Goal: Contribute content

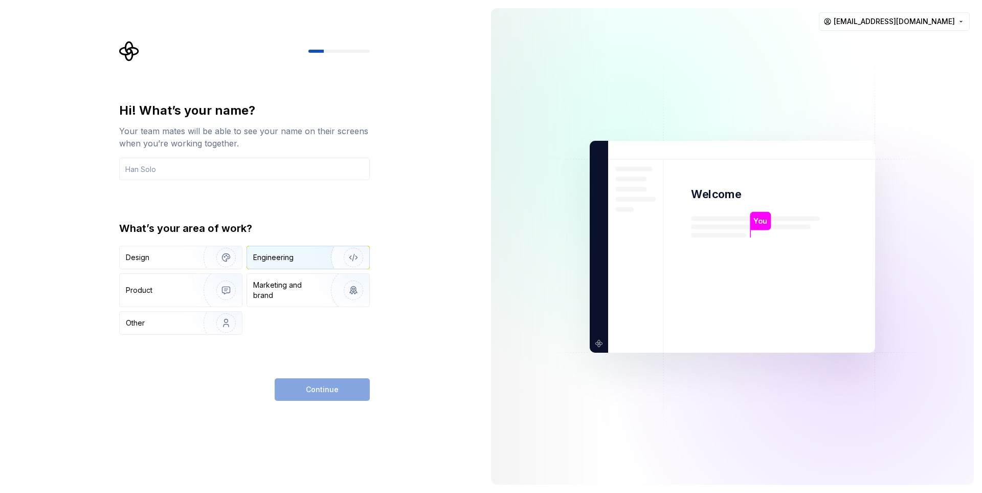
click at [277, 257] on div "Engineering" at bounding box center [273, 257] width 40 height 10
click at [166, 276] on div "Product" at bounding box center [181, 290] width 122 height 33
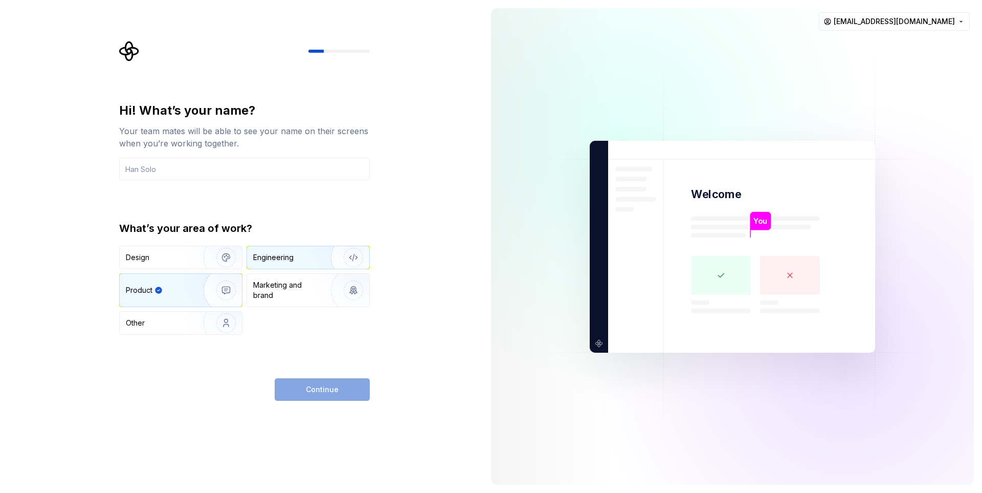
click at [302, 255] on div "Engineering" at bounding box center [293, 257] width 81 height 10
click at [207, 169] on input "text" at bounding box center [244, 169] width 251 height 23
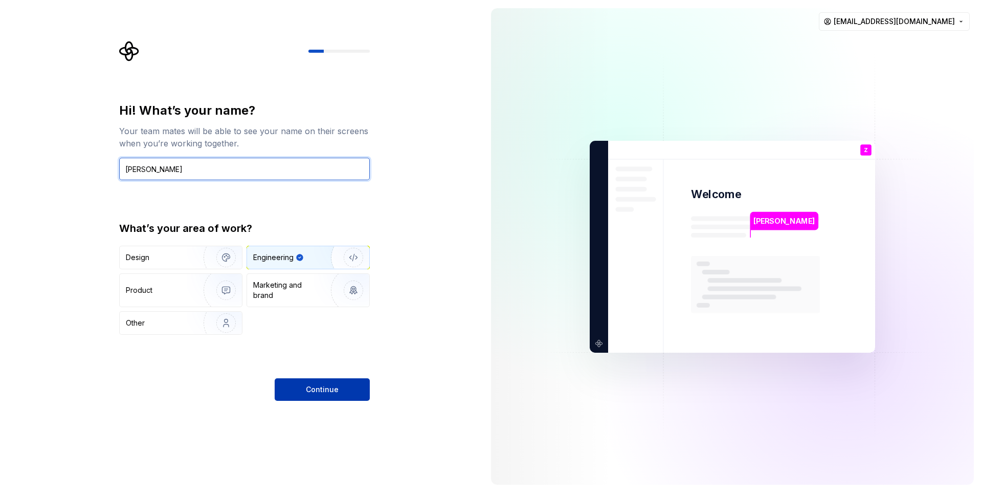
type input "Zviad Chikovani"
click at [316, 393] on span "Continue" at bounding box center [322, 389] width 33 height 10
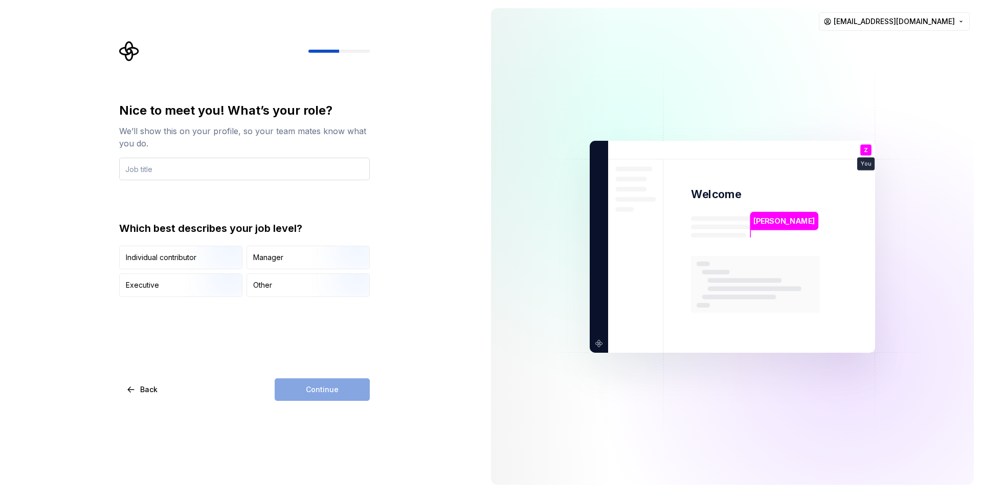
click at [154, 171] on input "text" at bounding box center [244, 169] width 251 height 23
drag, startPoint x: 137, startPoint y: 170, endPoint x: 114, endPoint y: 171, distance: 23.0
click at [119, 170] on div "Nice to meet you! What’s your role? We’ll show this on your profile, so your te…" at bounding box center [247, 221] width 269 height 360
click at [182, 168] on input "IT Director" at bounding box center [244, 169] width 251 height 23
type input "IT Director"
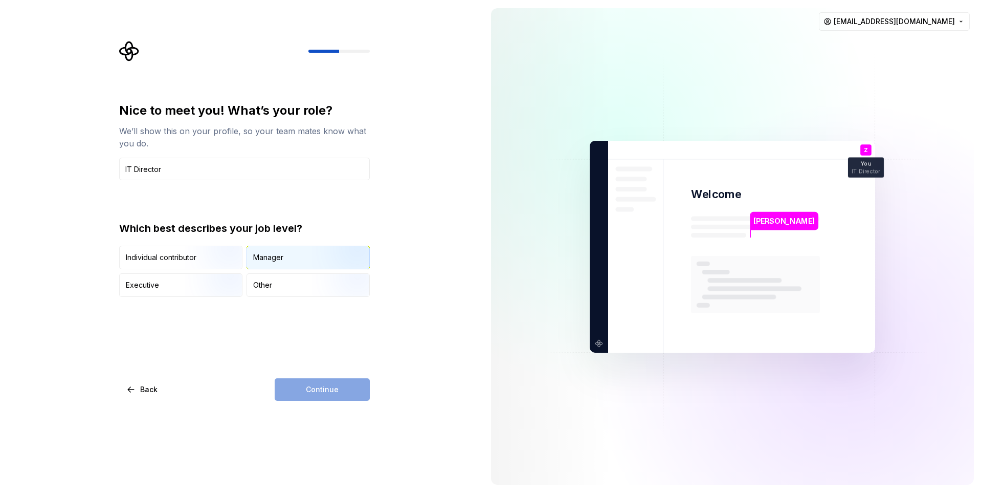
click at [304, 256] on div "Manager" at bounding box center [308, 257] width 122 height 23
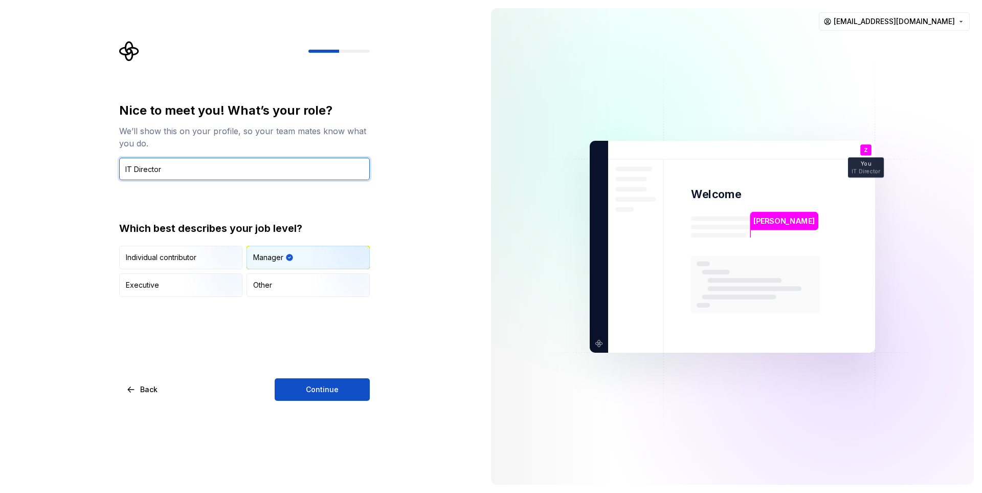
drag, startPoint x: 163, startPoint y: 172, endPoint x: 118, endPoint y: 167, distance: 45.8
click at [118, 167] on div "Nice to meet you! What’s your role? We’ll show this on your profile, so your te…" at bounding box center [247, 221] width 269 height 360
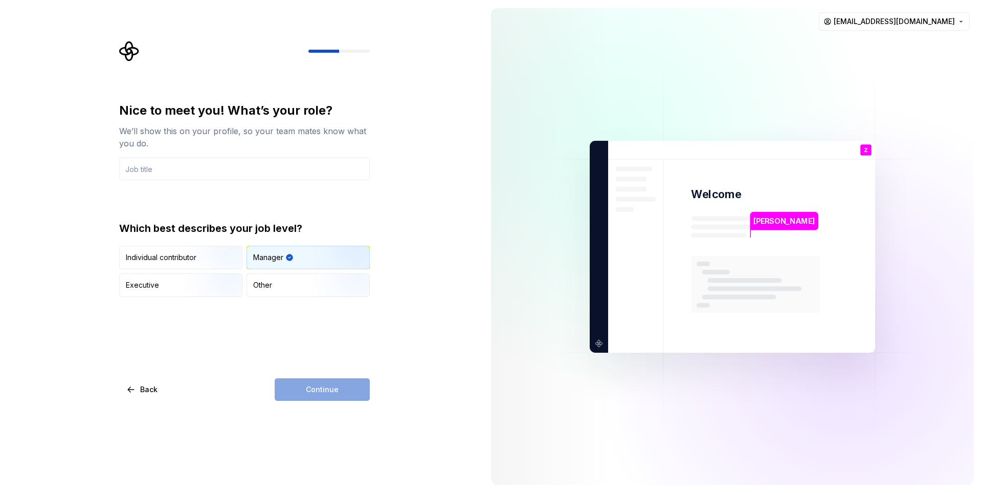
click at [316, 388] on div "Continue" at bounding box center [322, 389] width 95 height 23
click at [187, 173] on input "text" at bounding box center [244, 169] width 251 height 23
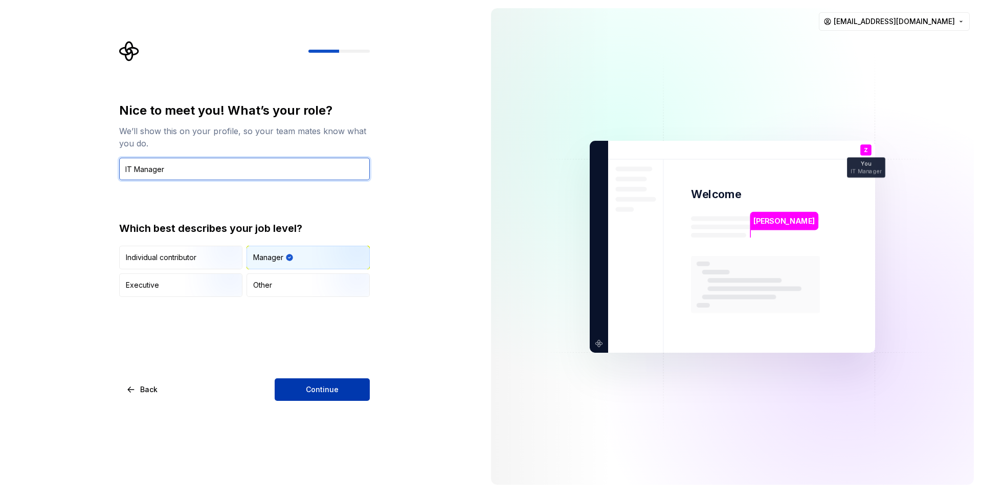
type input "IT Manager"
click at [352, 383] on button "Continue" at bounding box center [322, 389] width 95 height 23
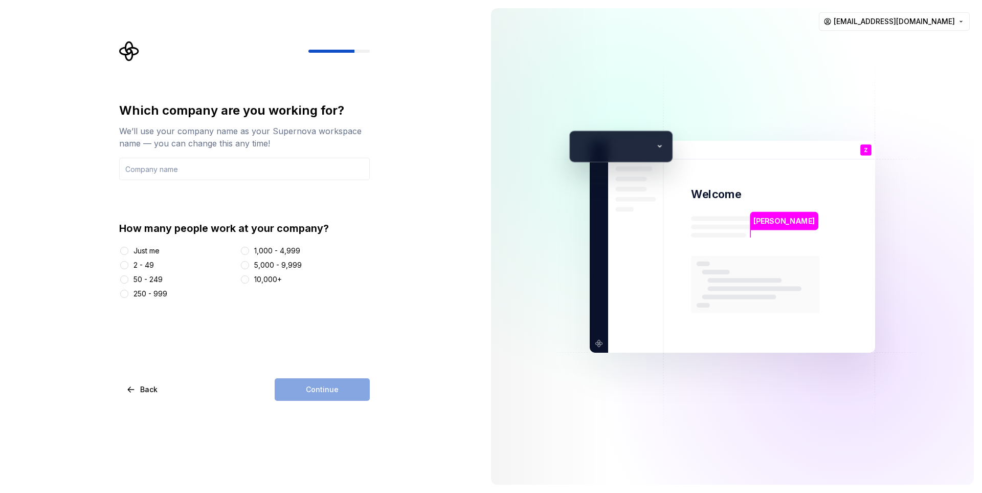
click at [144, 266] on div "2 - 49" at bounding box center [144, 265] width 20 height 10
click at [128, 266] on button "2 - 49" at bounding box center [124, 265] width 8 height 8
click at [239, 169] on input "text" at bounding box center [244, 169] width 251 height 23
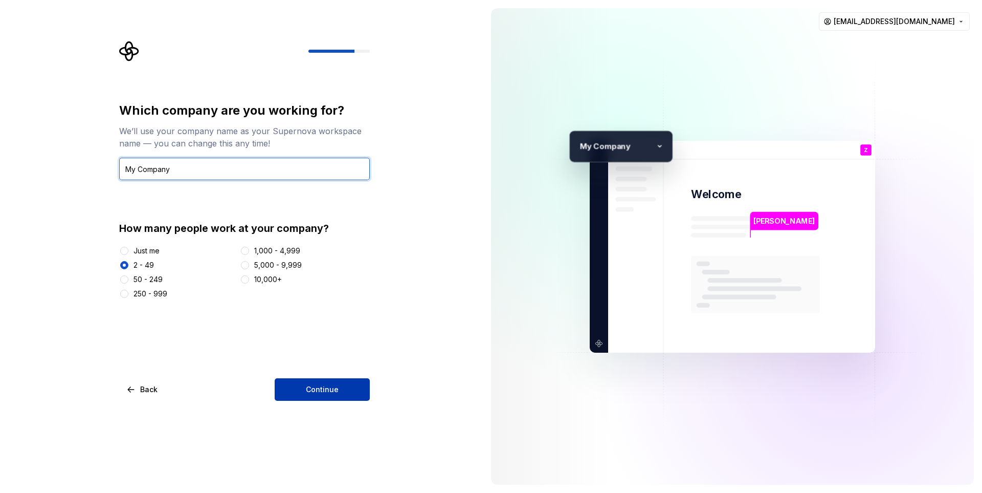
type input "My Company"
click at [320, 393] on span "Continue" at bounding box center [322, 389] width 33 height 10
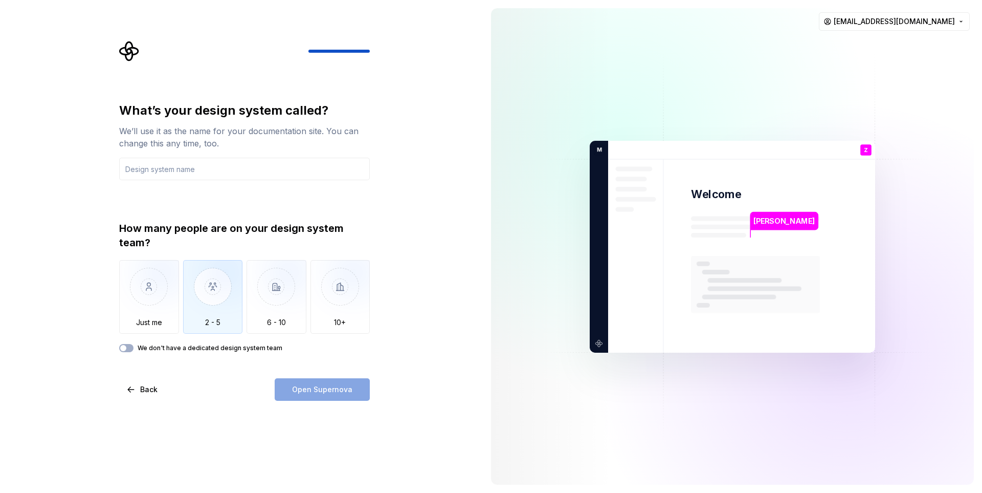
click at [231, 298] on img "button" at bounding box center [213, 294] width 60 height 69
click at [233, 343] on div "How many people are on your design system team? Just me 2 - 5 6 - 10 10+ We don…" at bounding box center [244, 286] width 251 height 131
click at [200, 349] on label "We don't have a dedicated design system team" at bounding box center [210, 348] width 145 height 8
click at [134, 349] on button "We don't have a dedicated design system team" at bounding box center [126, 348] width 14 height 8
click at [254, 344] on label "We don't have a dedicated design system team" at bounding box center [210, 348] width 145 height 8
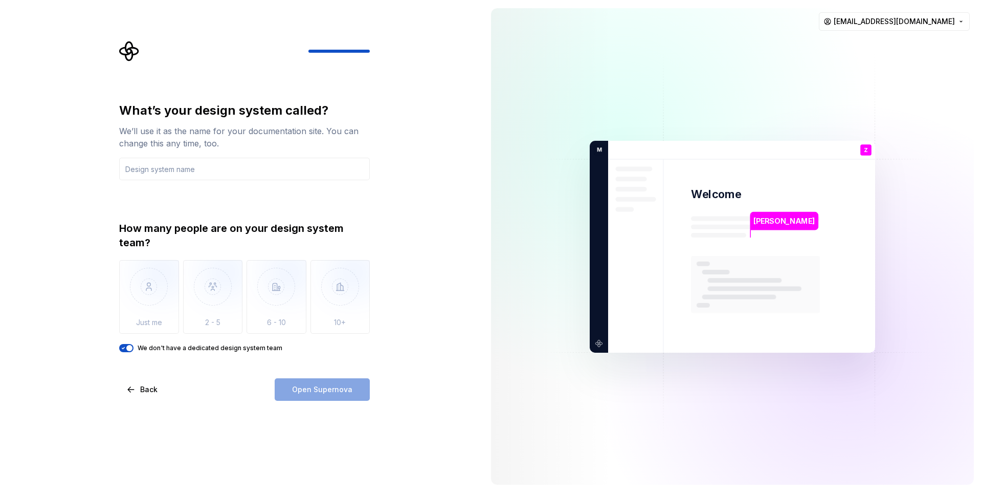
click at [134, 344] on button "We don't have a dedicated design system team" at bounding box center [126, 348] width 14 height 8
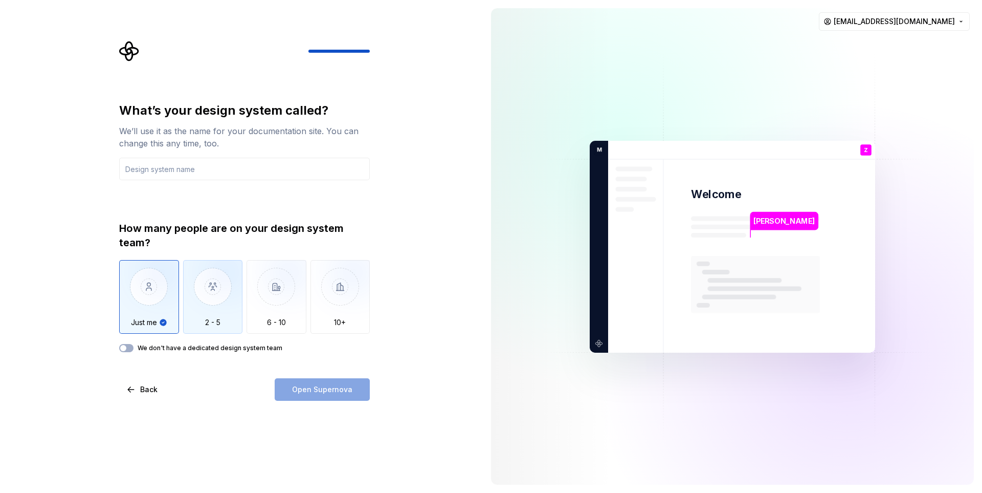
click at [226, 313] on img "button" at bounding box center [213, 294] width 60 height 69
click at [157, 314] on img "button" at bounding box center [149, 294] width 60 height 69
click at [207, 292] on img "button" at bounding box center [213, 294] width 60 height 69
click at [130, 301] on img "button" at bounding box center [149, 294] width 60 height 69
click at [323, 387] on div "Open Supernova" at bounding box center [322, 389] width 95 height 23
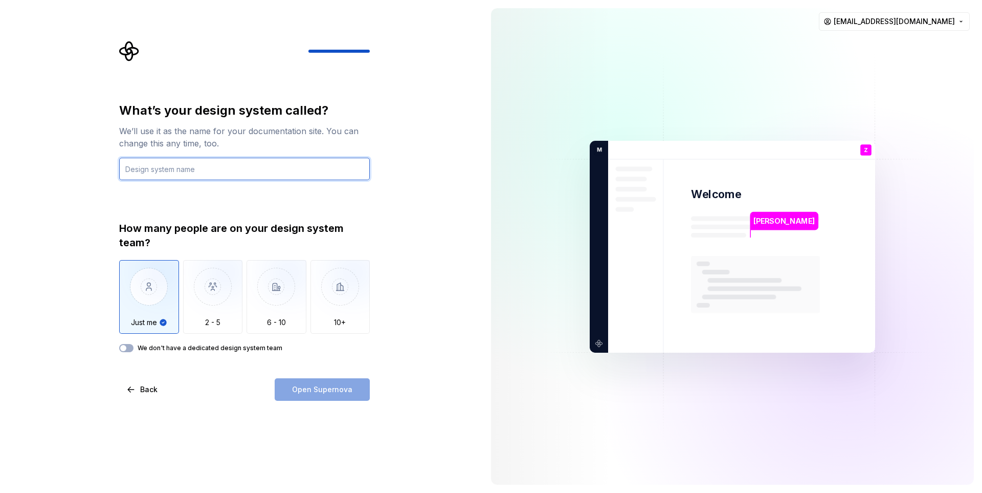
click at [204, 169] on input "text" at bounding box center [244, 169] width 251 height 23
type input "Desing System"
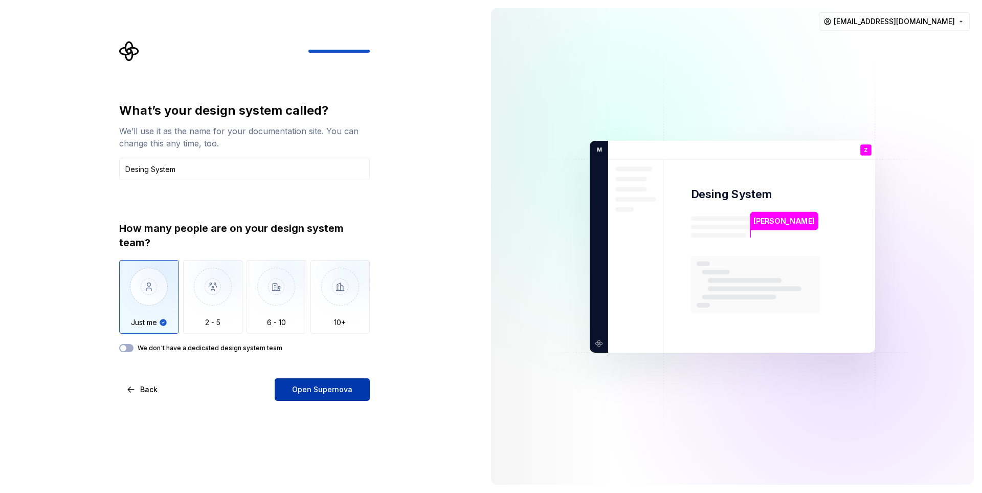
click at [338, 389] on span "Open Supernova" at bounding box center [322, 389] width 60 height 10
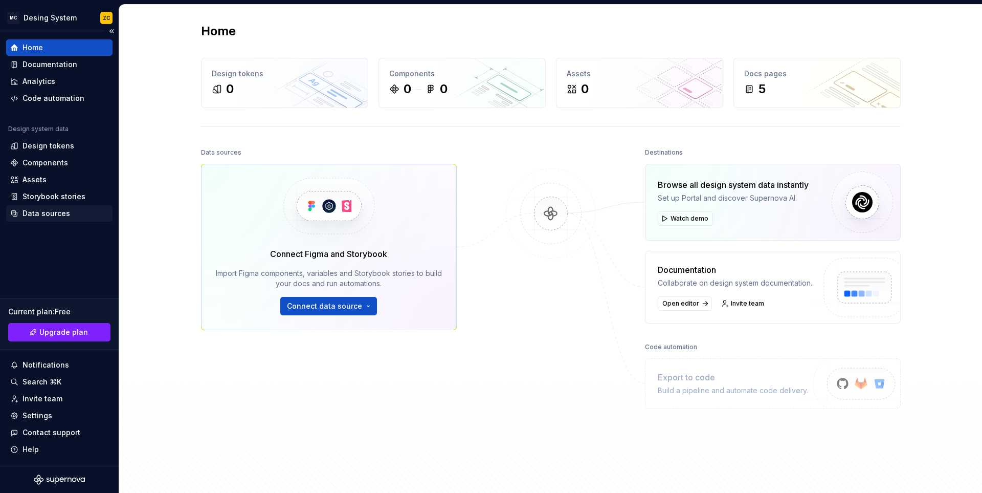
click at [55, 214] on div "Data sources" at bounding box center [47, 213] width 48 height 10
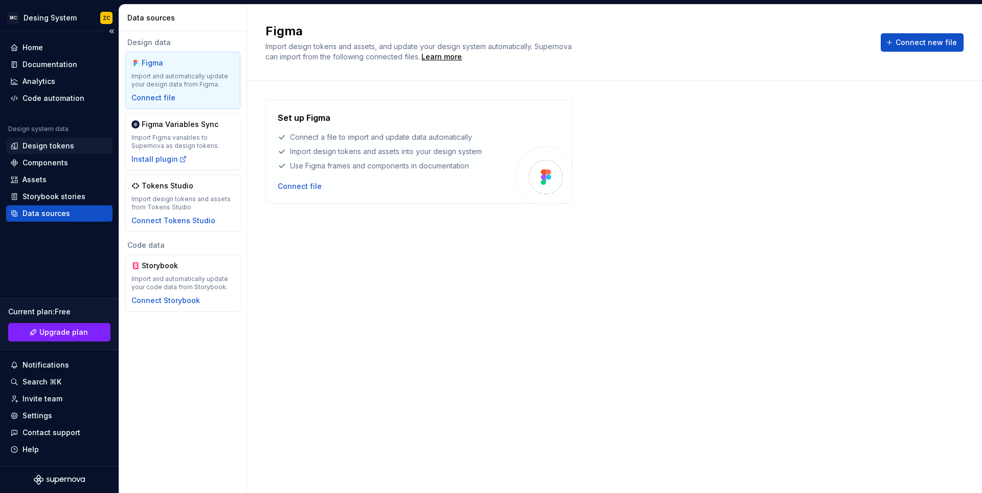
click at [75, 147] on div "Design tokens" at bounding box center [59, 146] width 98 height 10
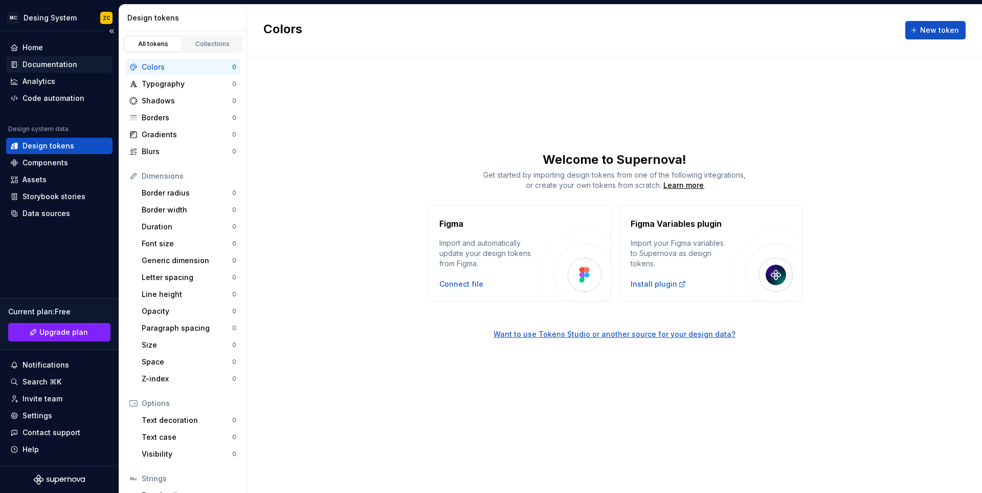
click at [48, 65] on div "Documentation" at bounding box center [50, 64] width 55 height 10
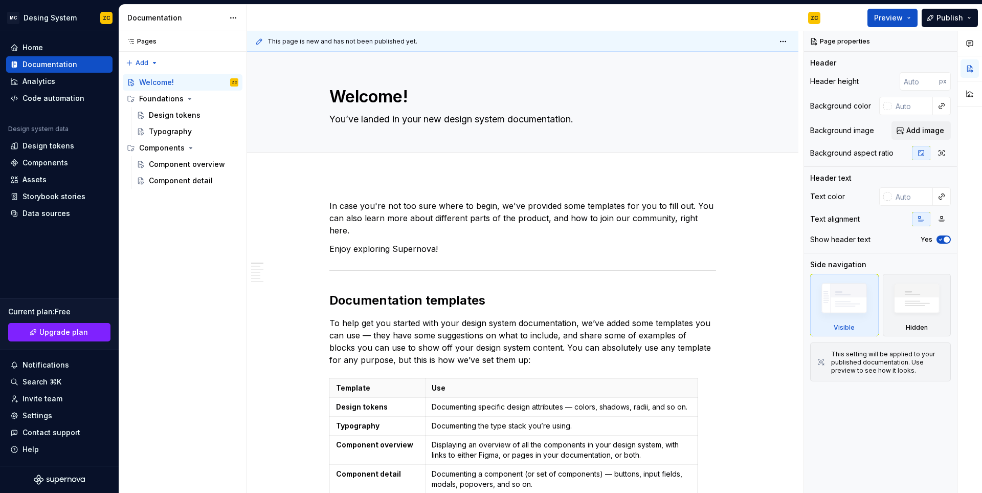
type textarea "*"
